Goal: Complete application form

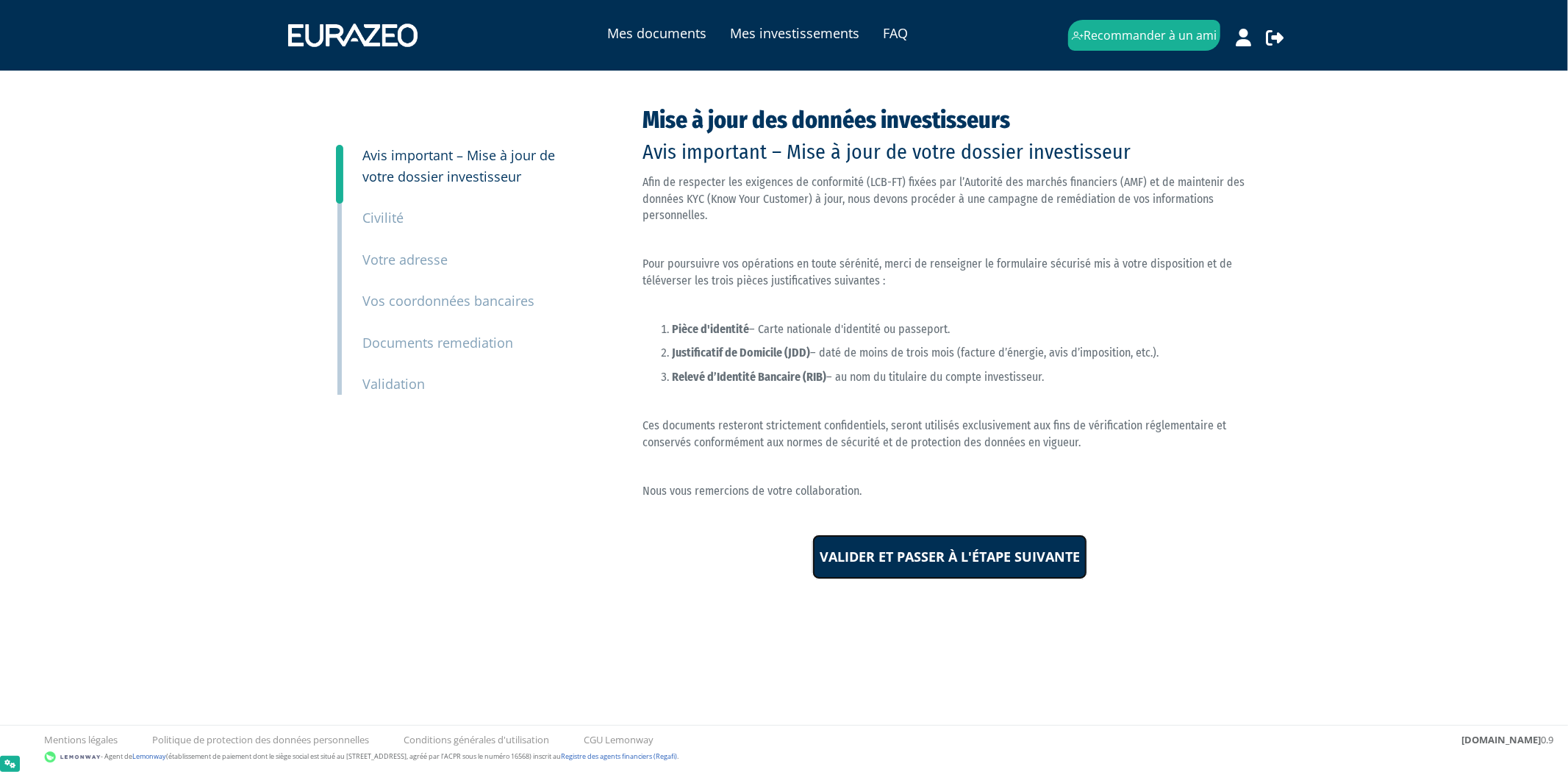
click at [1060, 549] on input "Valider et passer à l'étape suivante" at bounding box center [950, 558] width 275 height 45
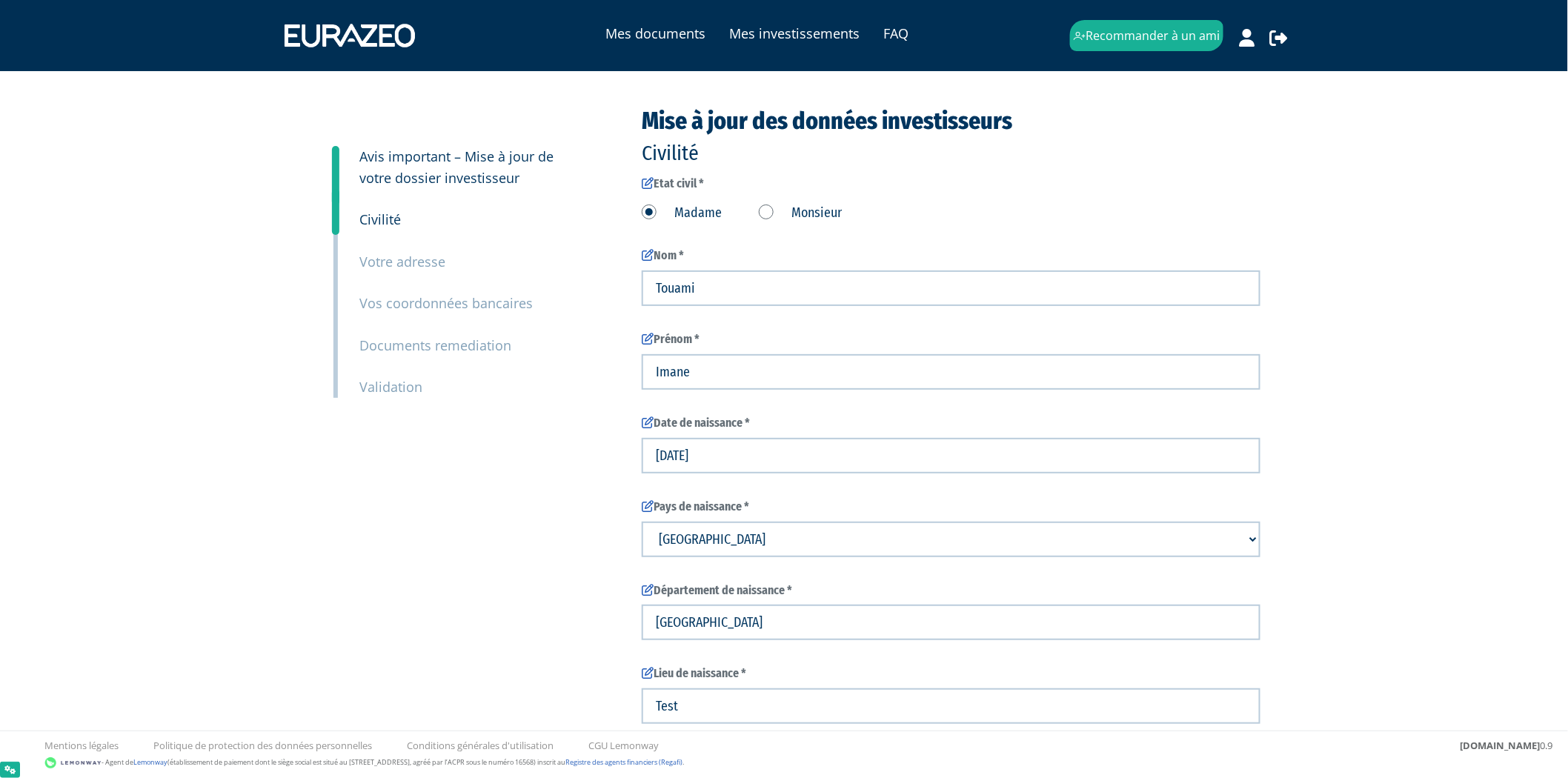
type input "6 13 05 94 49"
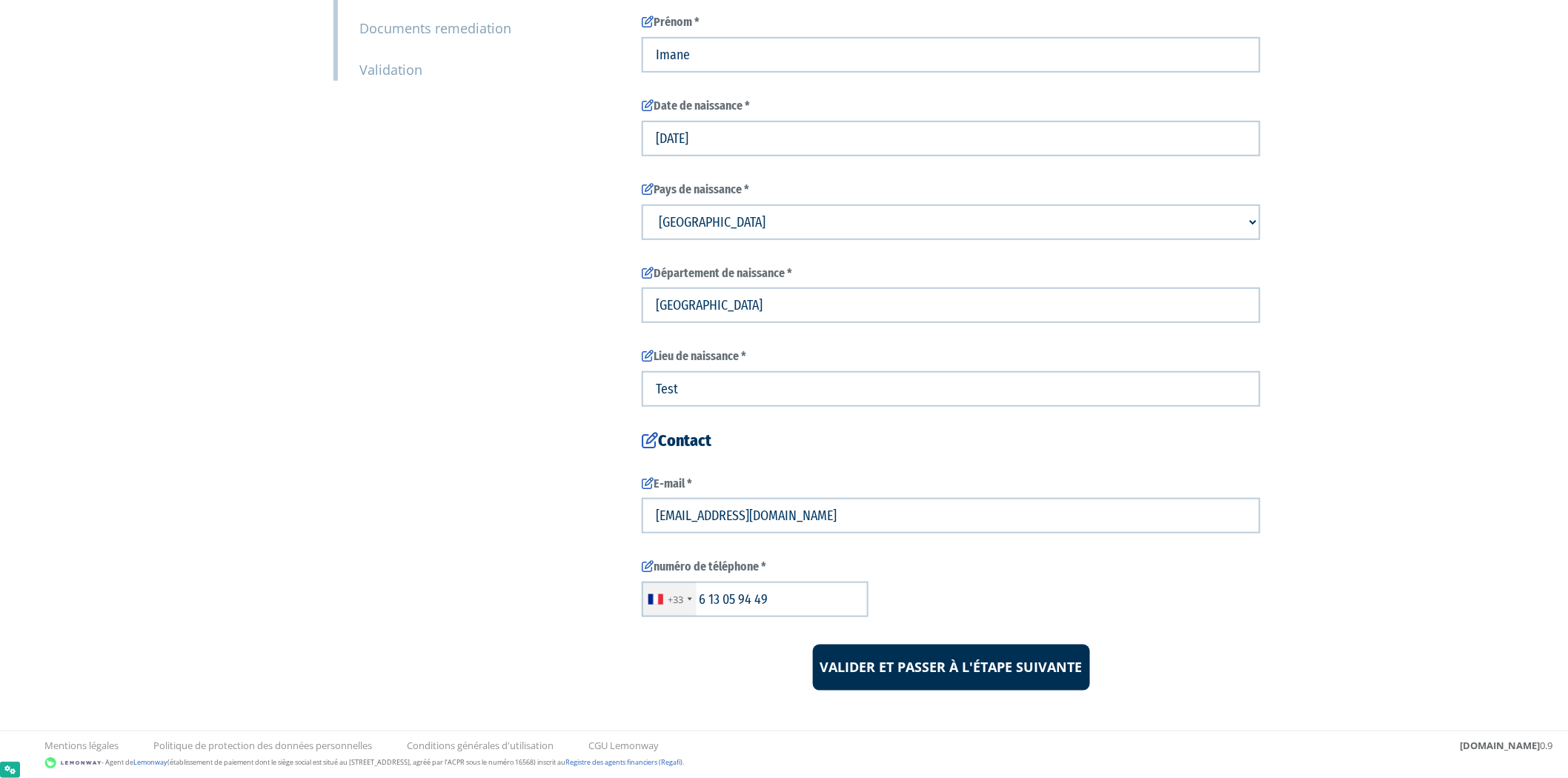
scroll to position [326, 0]
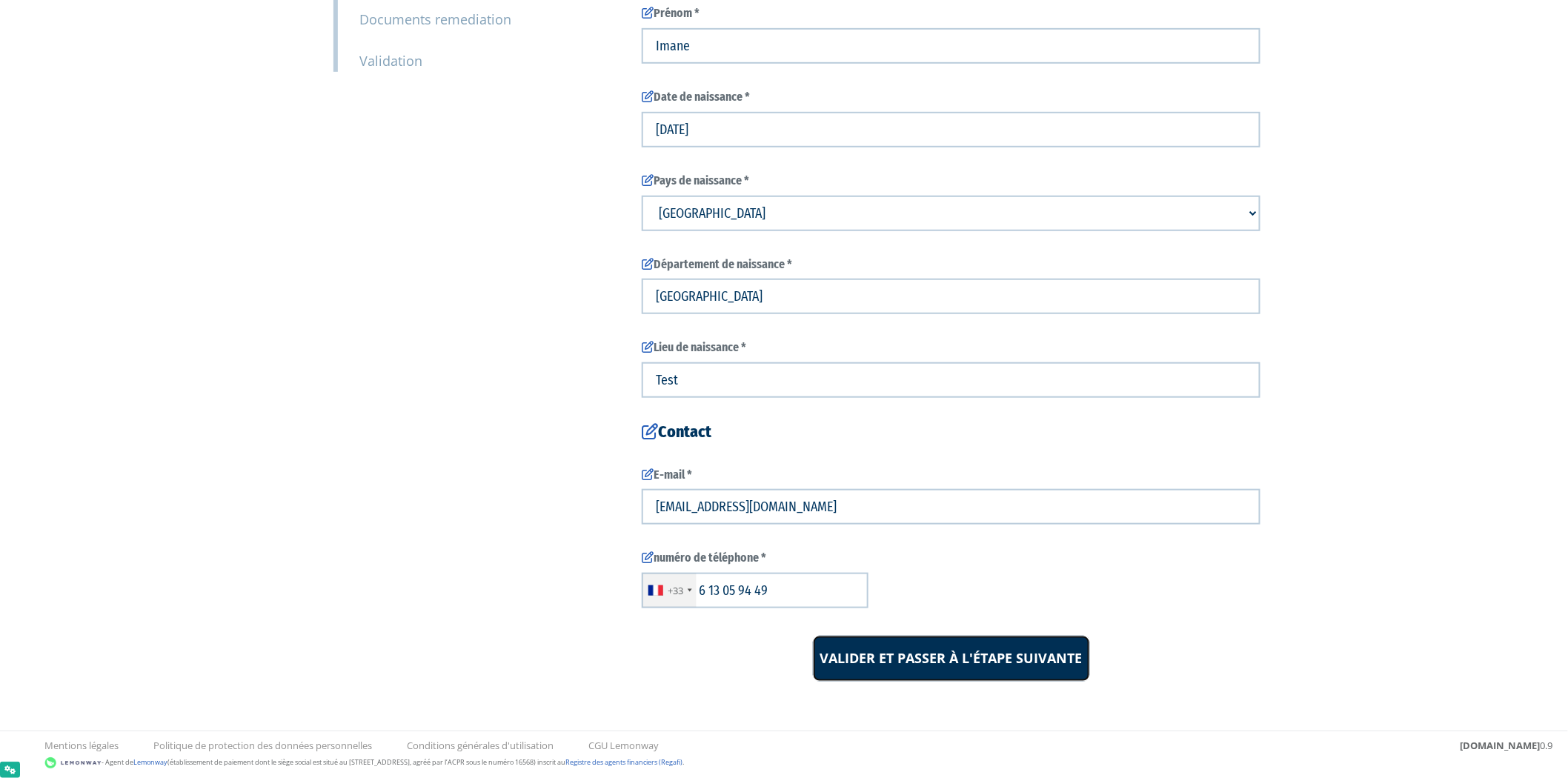
click at [1008, 657] on input "Valider et passer à l'étape suivante" at bounding box center [950, 659] width 277 height 46
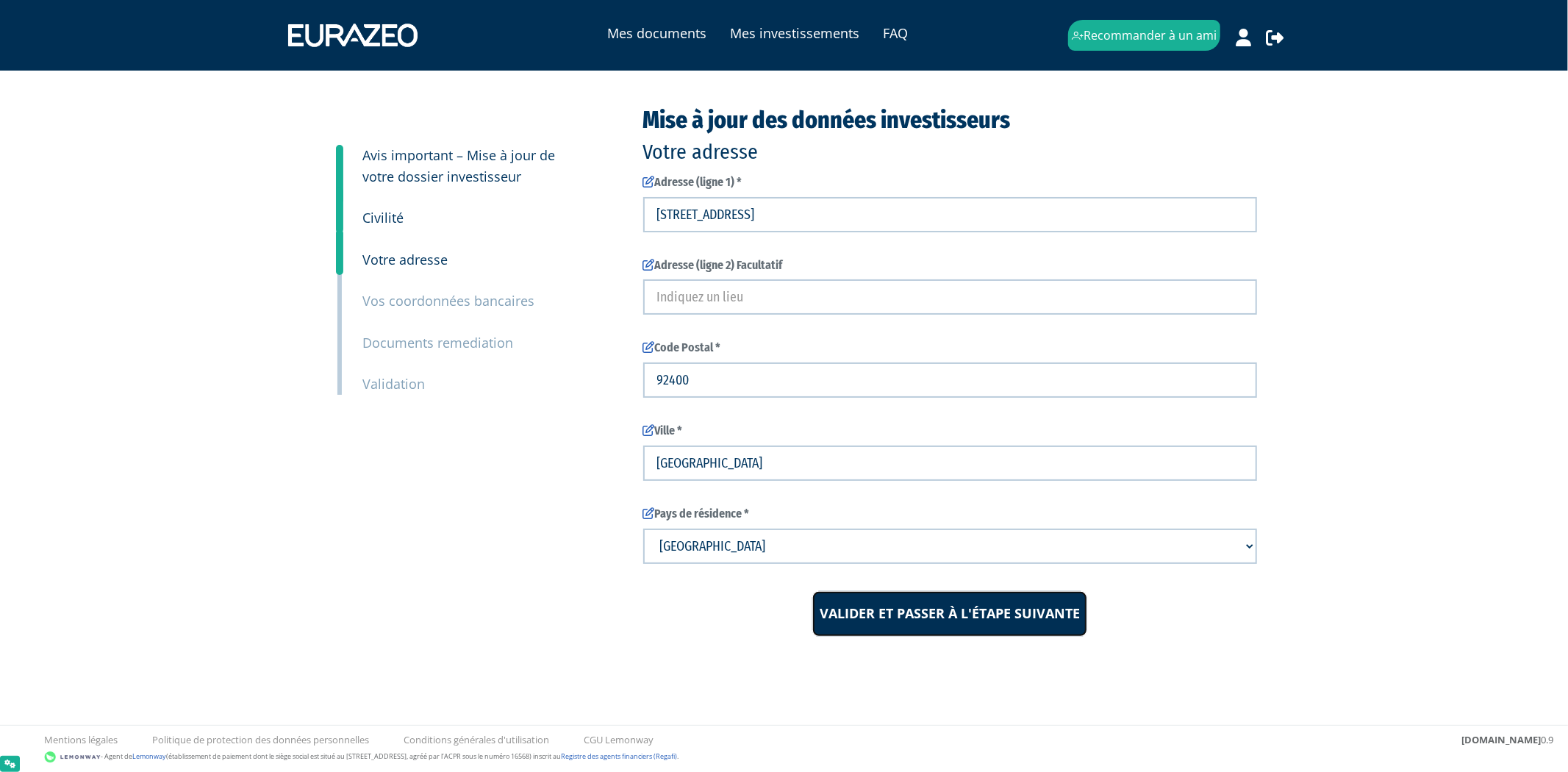
click at [1002, 630] on input "Valider et passer à l'étape suivante" at bounding box center [950, 614] width 275 height 45
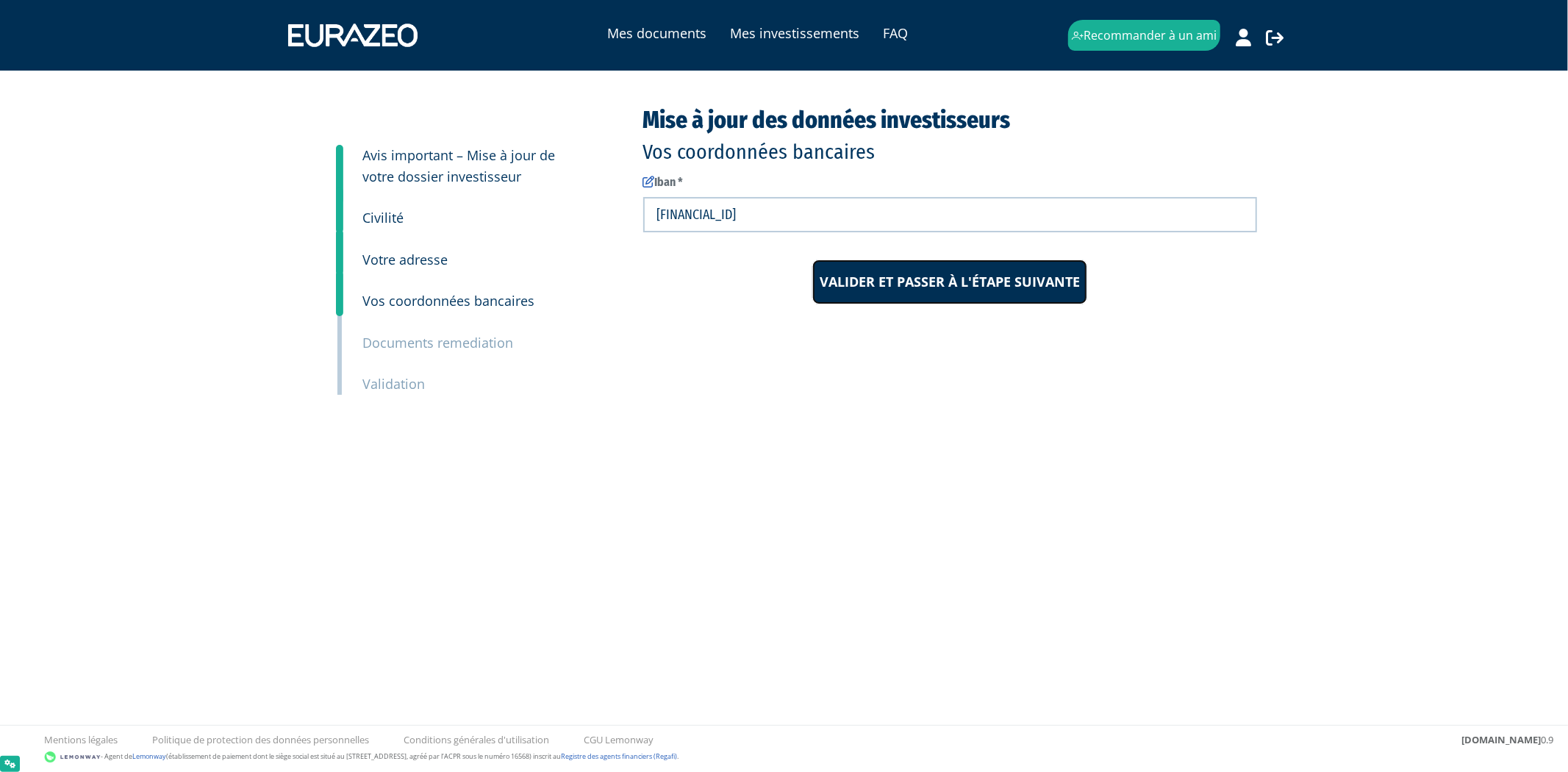
click at [987, 297] on input "Valider et passer à l'étape suivante" at bounding box center [950, 282] width 275 height 45
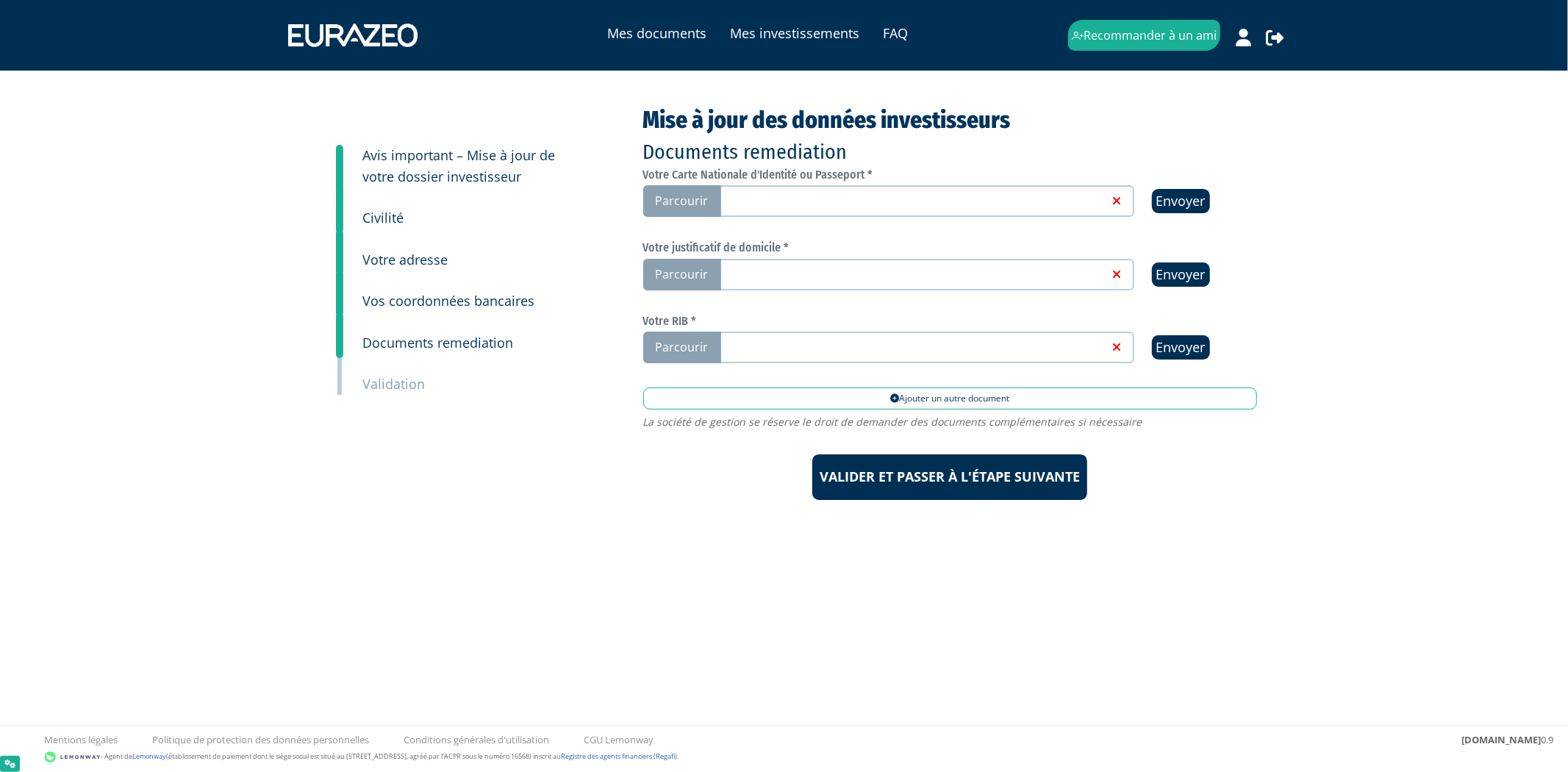
click at [949, 199] on link at bounding box center [913, 200] width 392 height 15
click at [0, 0] on input "Parcourir" at bounding box center [0, 0] width 0 height 0
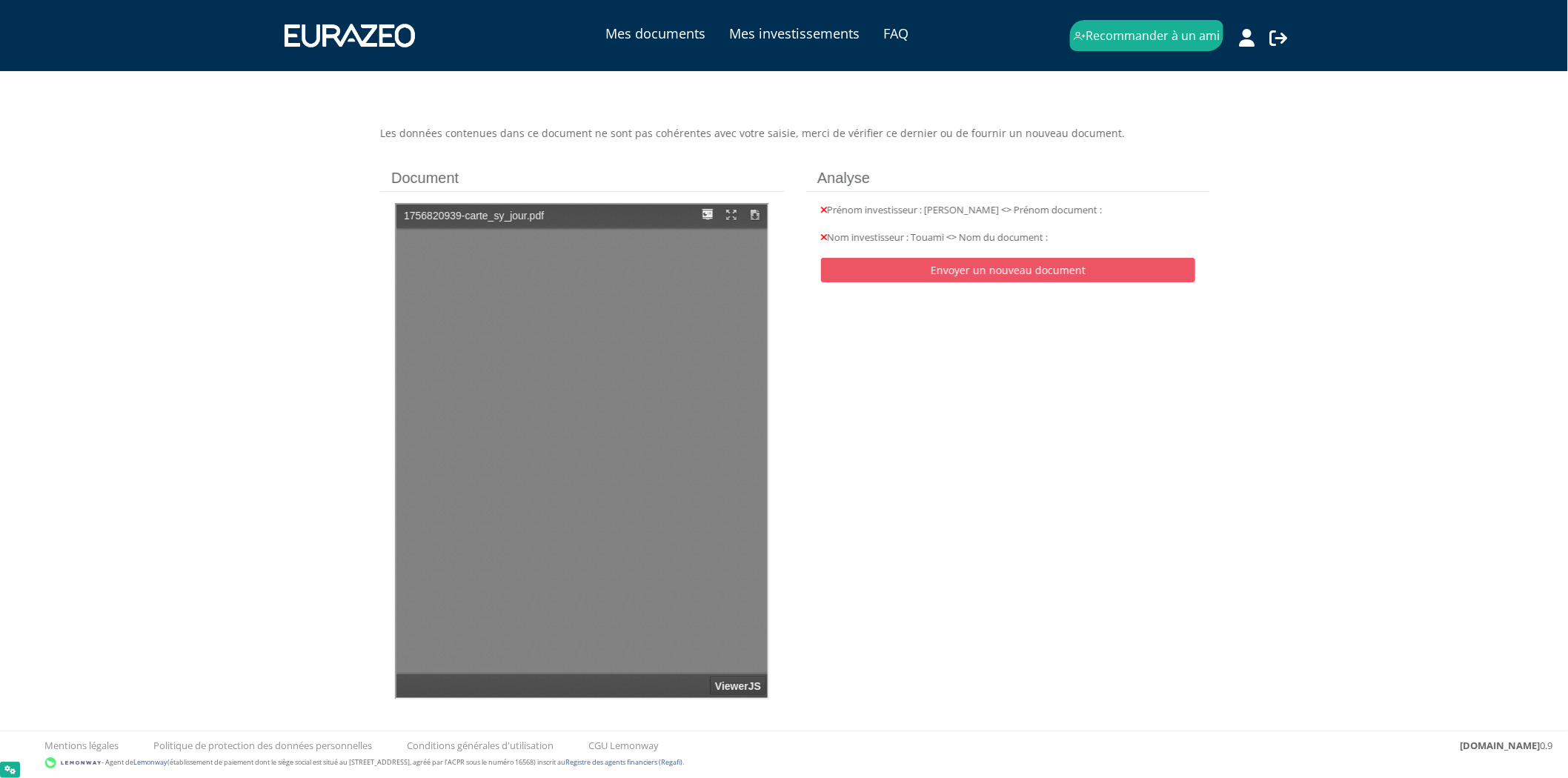
type input "1"
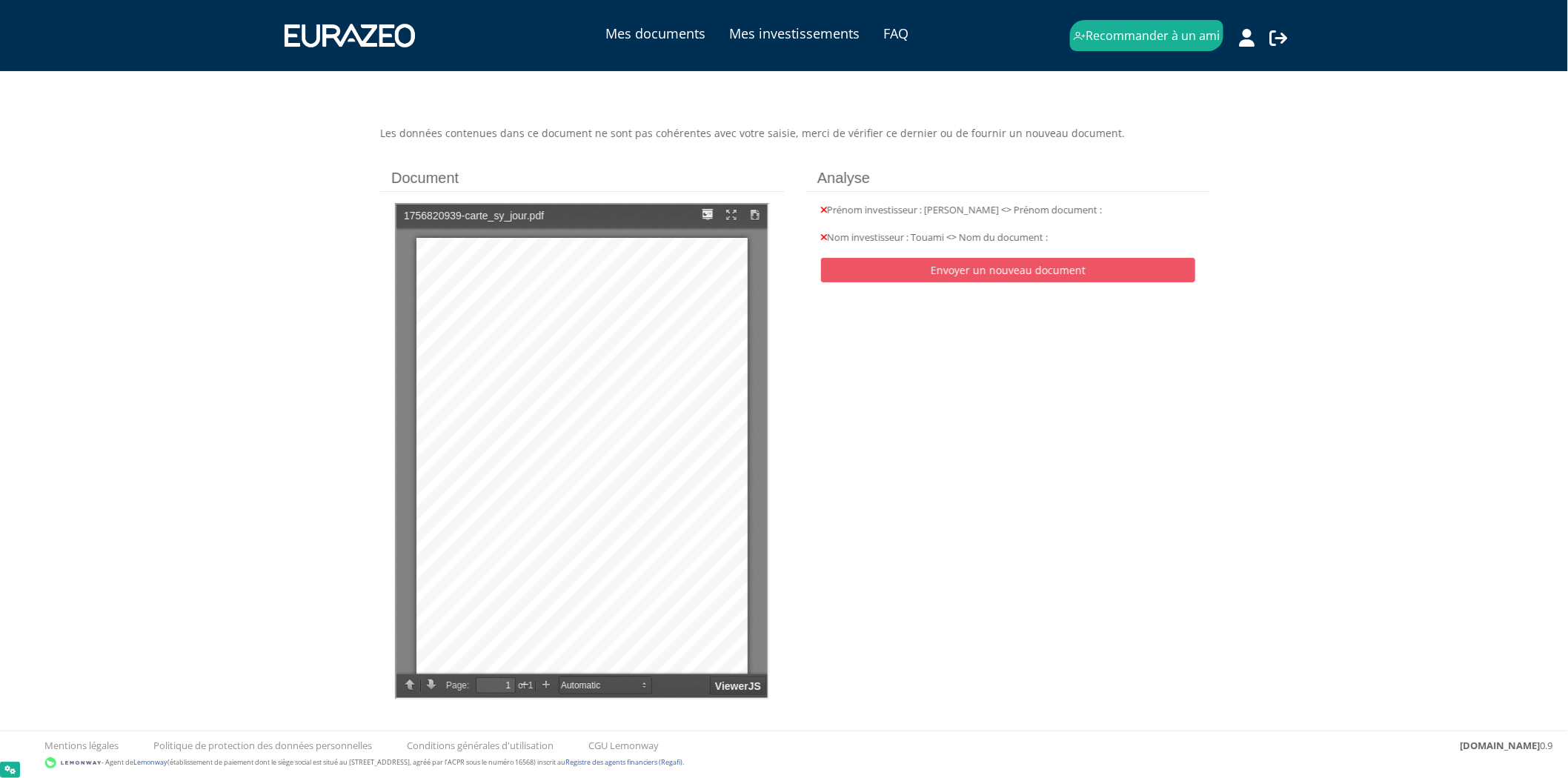
scroll to position [10, 0]
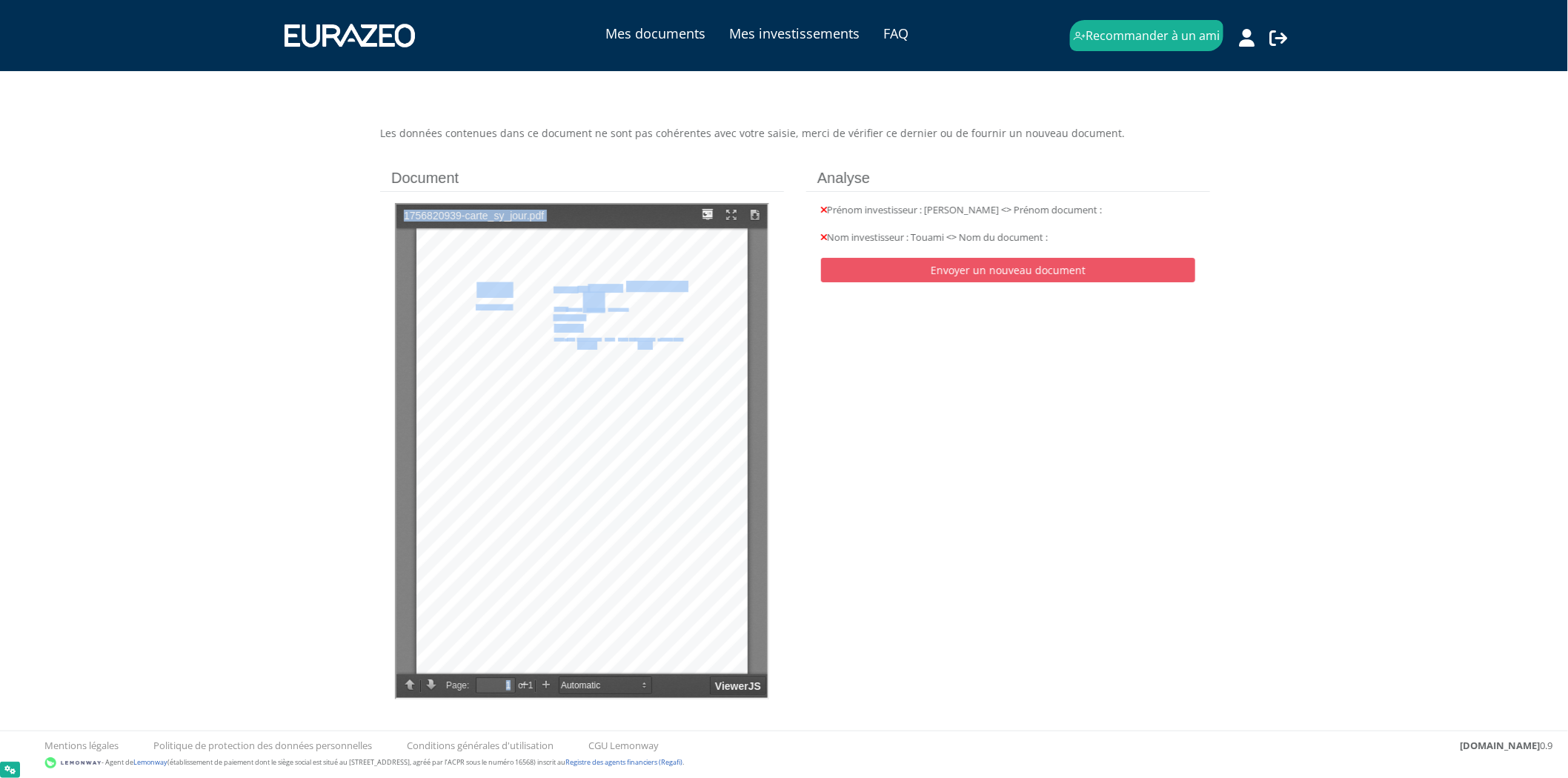
drag, startPoint x: 403, startPoint y: 210, endPoint x: 643, endPoint y: 340, distance: 272.9
click at [643, 202] on div "1756820939-carte_sy_jour.pdf Page: 1 of 1 Automatic Actual Size Full Width 50% …" at bounding box center [580, 202] width 371 height 0
click at [620, 308] on div "FRA TITRE DE SÉJOUR GTZVGG2M8 GTZVGG2M8 NOMS Prúnoms | SURNAMES Forenames TOUAM…" at bounding box center [555, 421] width 283 height 390
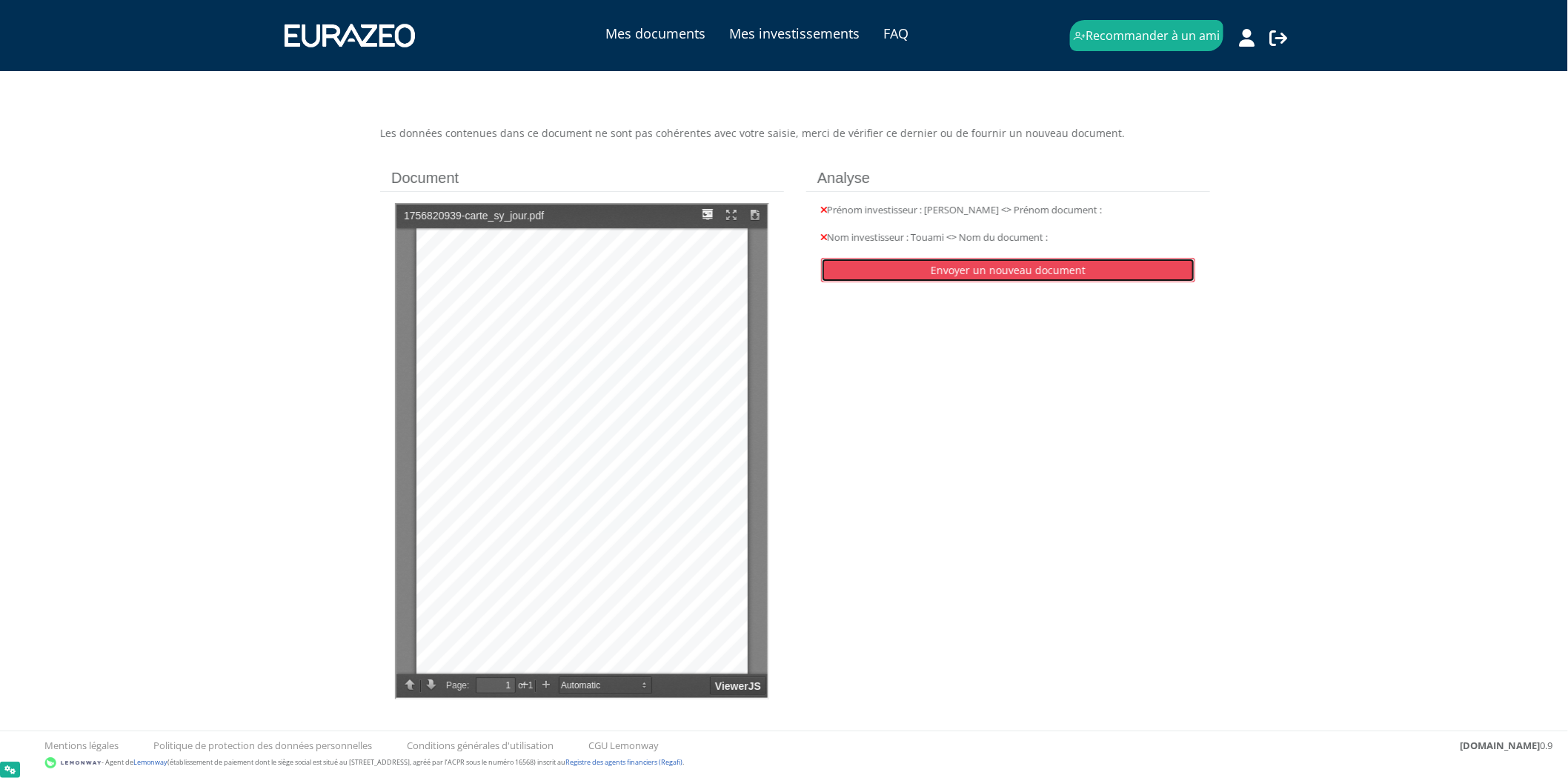
click at [1085, 276] on link "Envoyer un nouveau document" at bounding box center [1007, 270] width 374 height 25
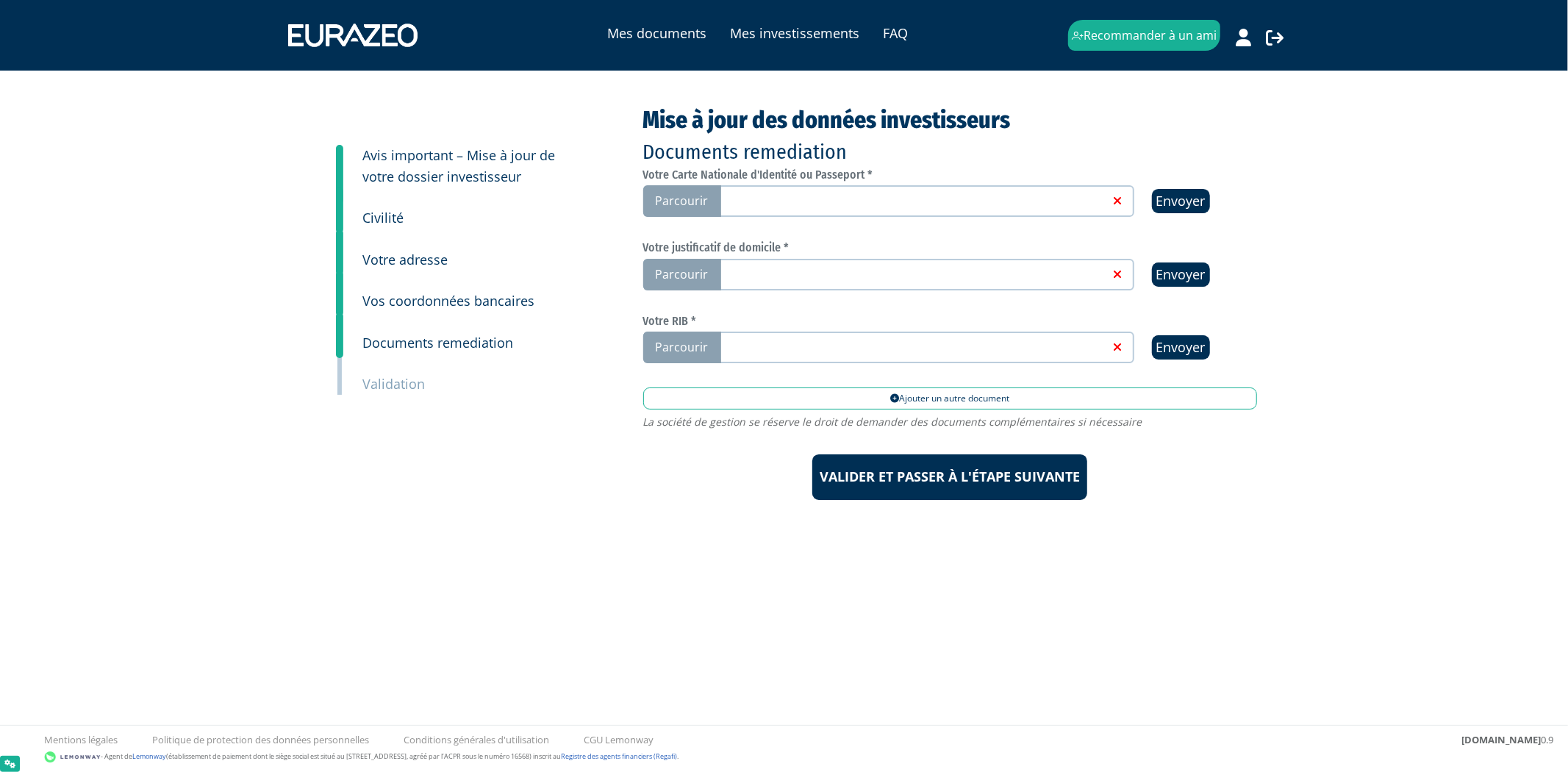
click at [1080, 200] on link at bounding box center [913, 200] width 392 height 15
click at [0, 0] on input "Parcourir" at bounding box center [0, 0] width 0 height 0
click at [927, 199] on link at bounding box center [913, 200] width 392 height 15
click at [0, 0] on input "Parcourir" at bounding box center [0, 0] width 0 height 0
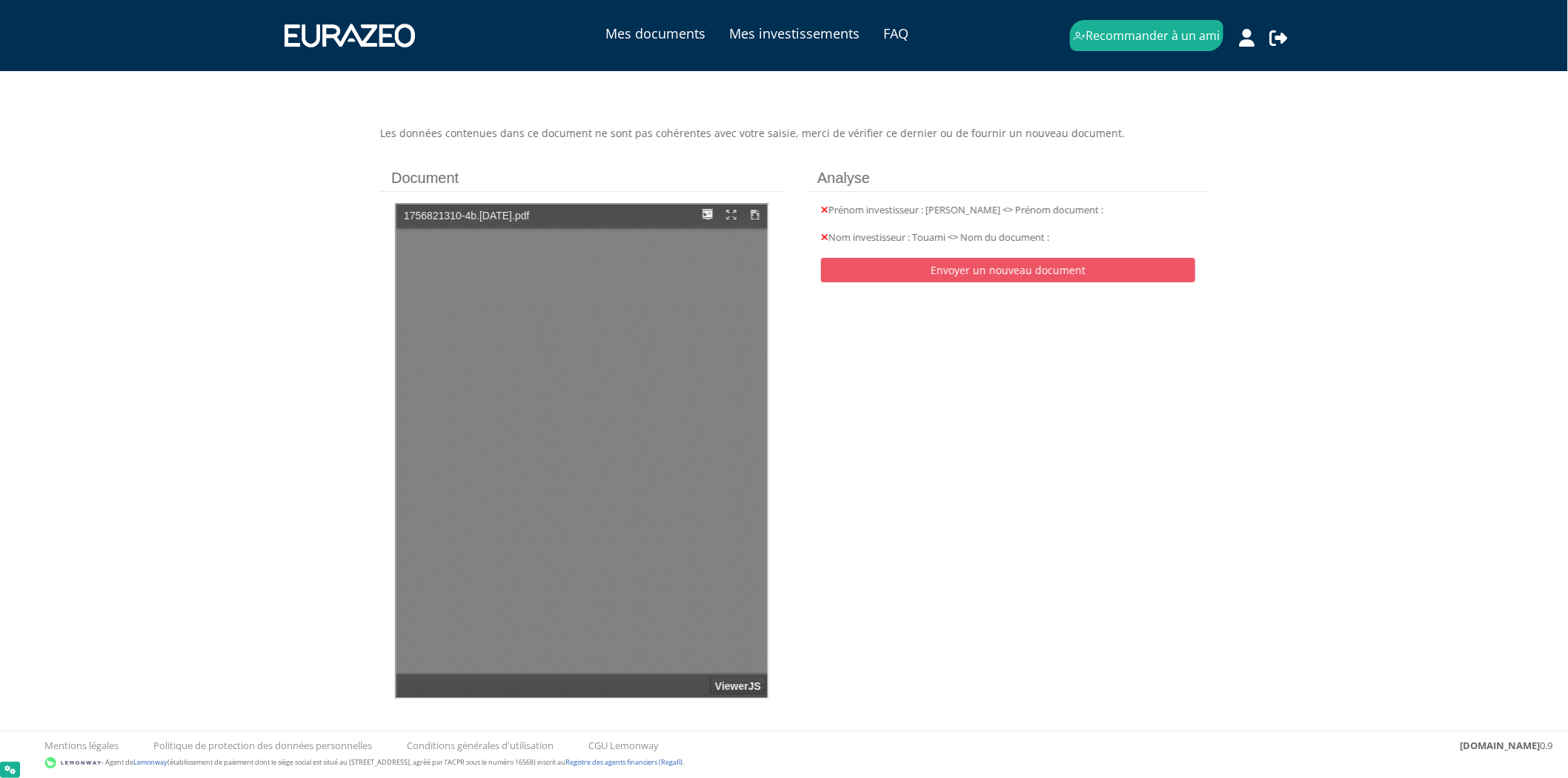
type input "1"
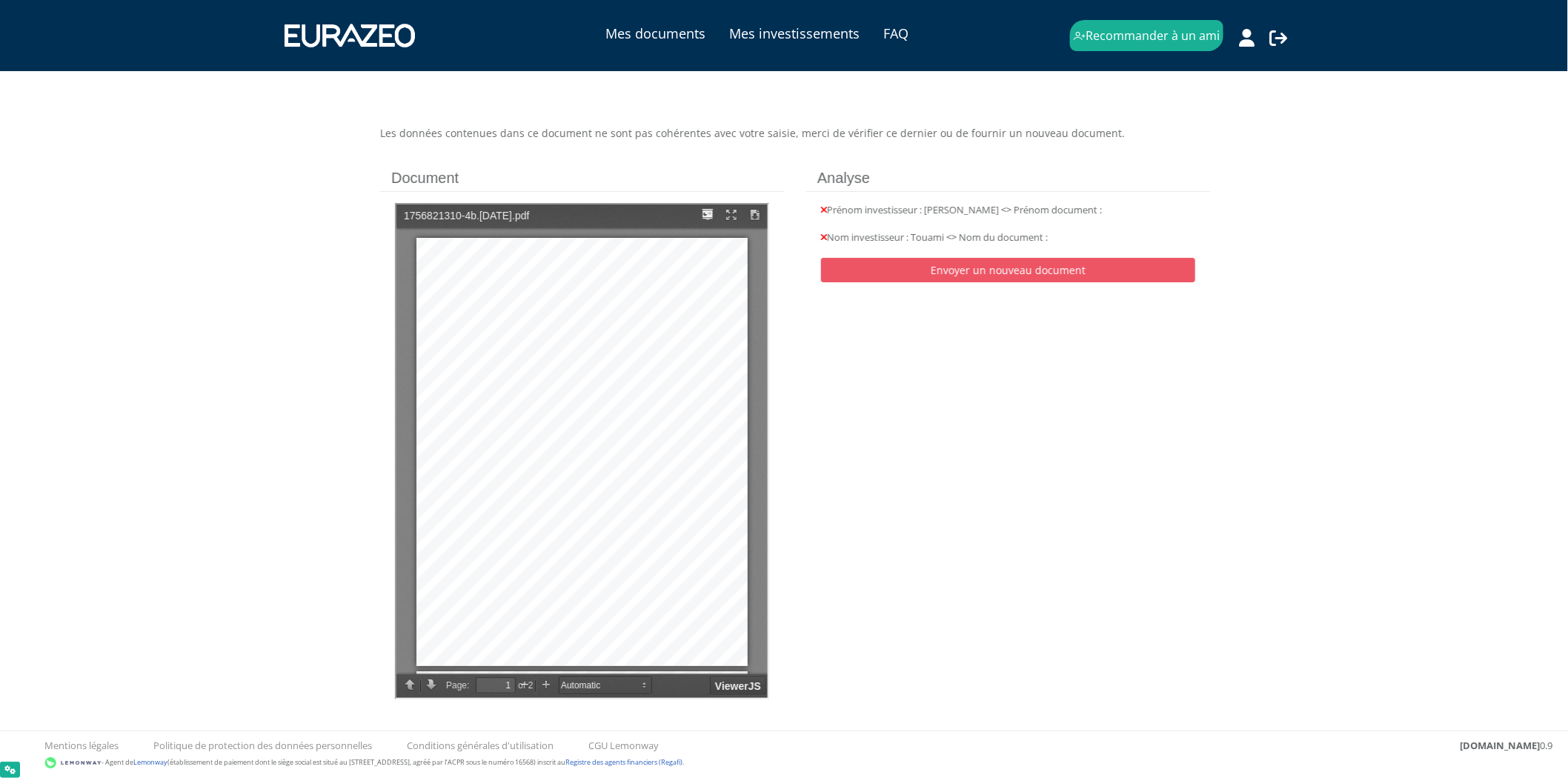
click at [868, 364] on div "Les données contenues dans ce document ne sont pas cohérentes avec votre saisie…" at bounding box center [794, 431] width 852 height 611
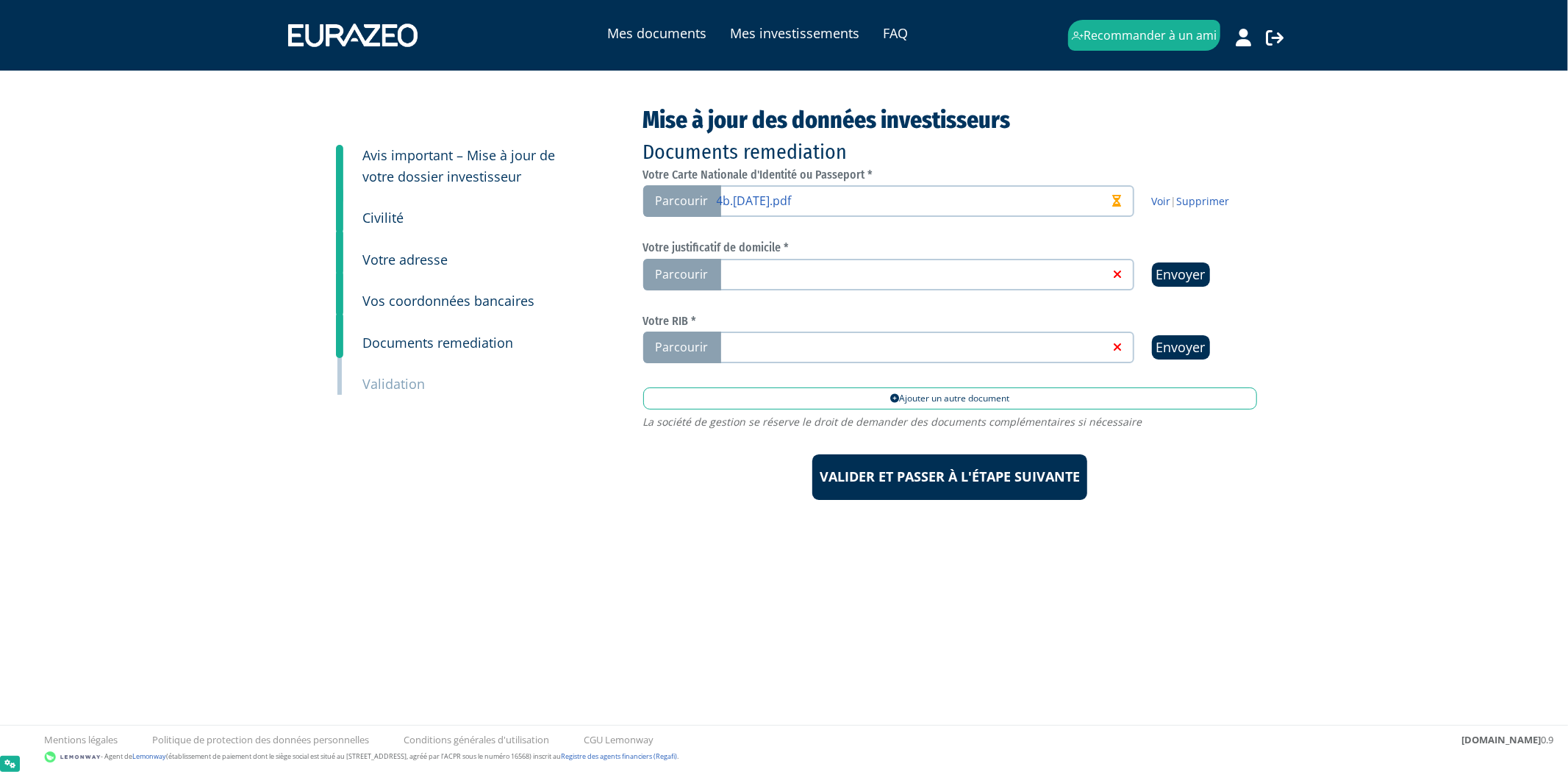
click at [900, 266] on link at bounding box center [913, 273] width 392 height 15
click at [0, 0] on input "Parcourir" at bounding box center [0, 0] width 0 height 0
click at [1067, 272] on link at bounding box center [913, 273] width 392 height 15
click at [0, 0] on input "Parcourir" at bounding box center [0, 0] width 0 height 0
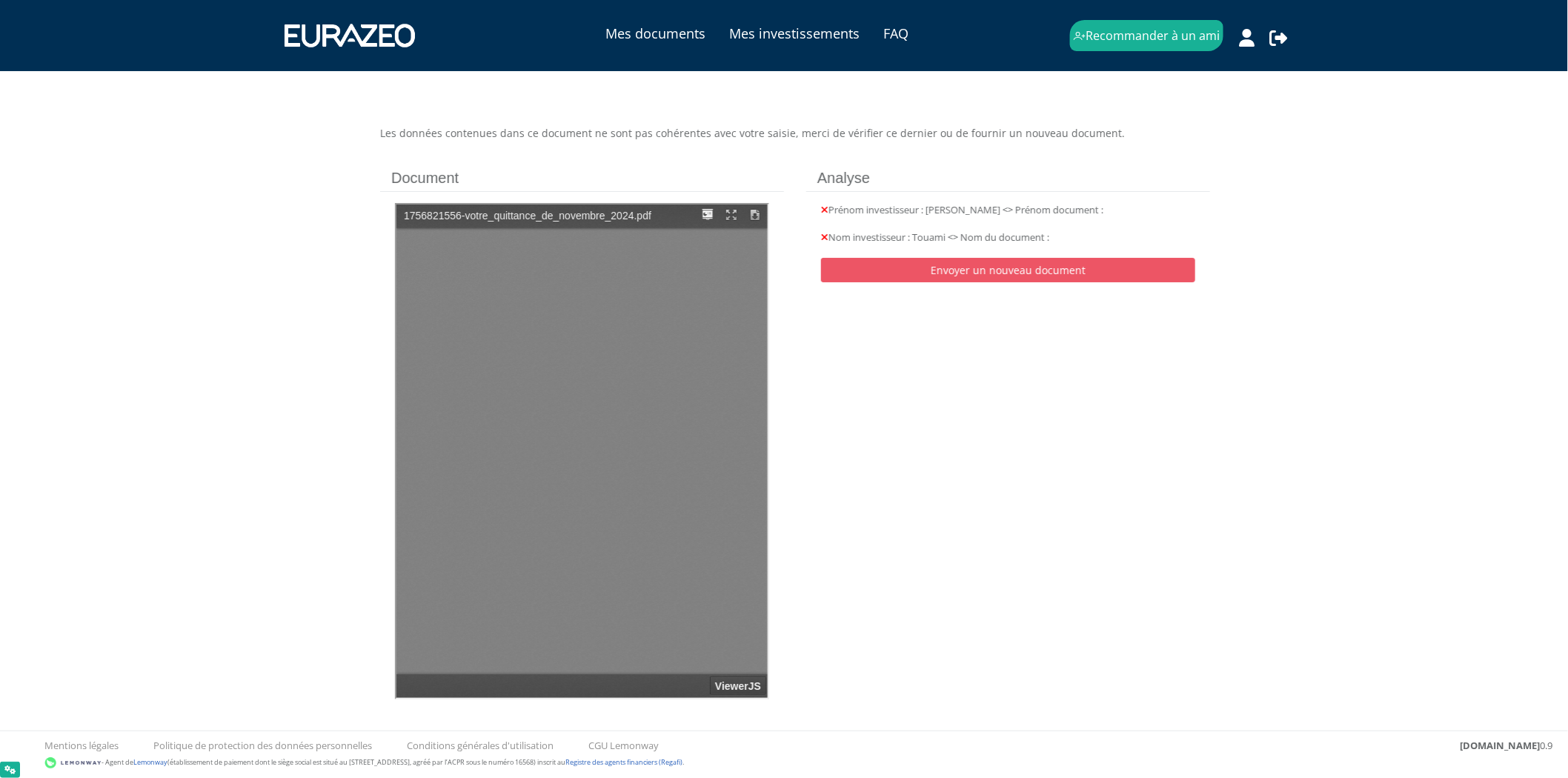
type input "1"
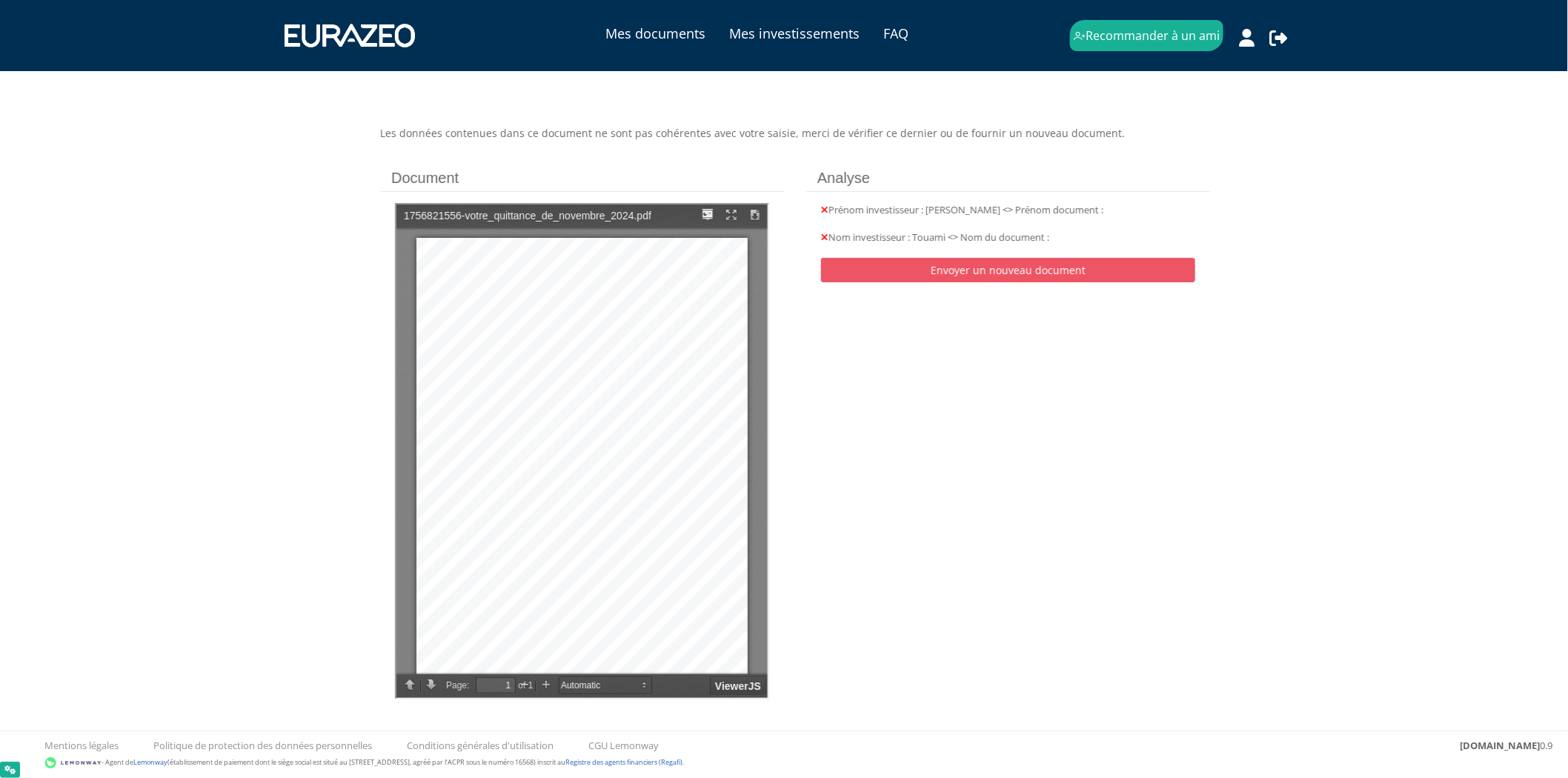
scroll to position [10, 0]
